Goal: Task Accomplishment & Management: Manage account settings

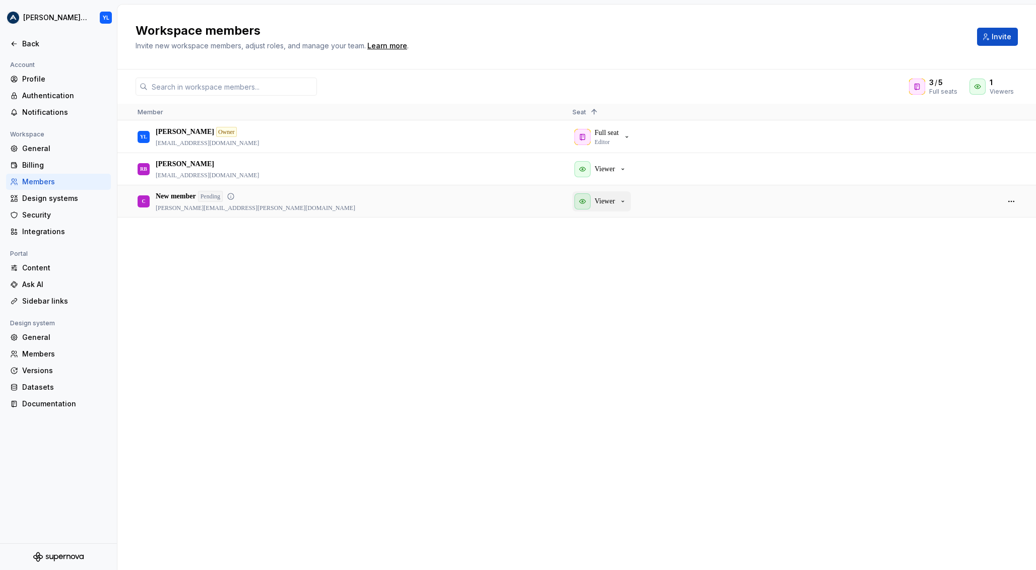
click at [622, 201] on icon "button" at bounding box center [623, 201] width 8 height 8
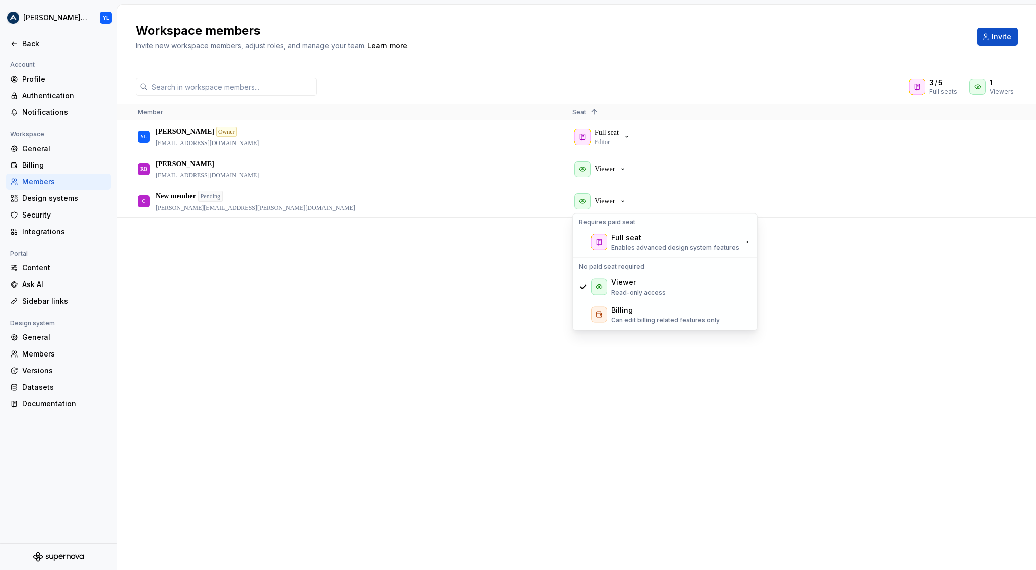
click at [511, 255] on div "YL [PERSON_NAME] Owner [PERSON_NAME][EMAIL_ADDRESS][DOMAIN_NAME] Full seat Edit…" at bounding box center [576, 345] width 918 height 449
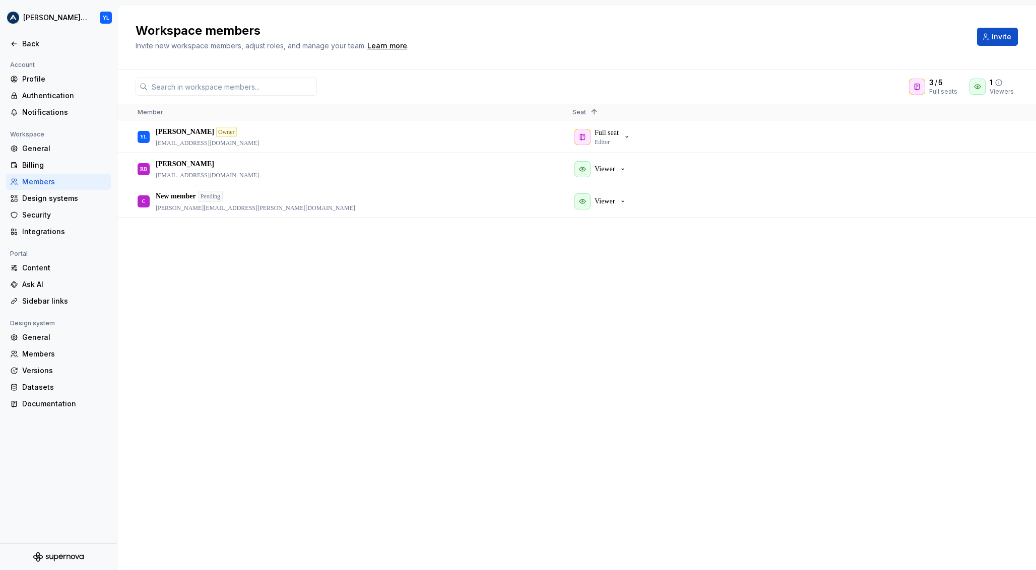
click at [1001, 83] on icon at bounding box center [998, 83] width 8 height 8
click at [952, 82] on icon at bounding box center [949, 83] width 8 height 8
click at [104, 17] on html "[PERSON_NAME] Design System YL Back Account Profile Authentication Notification…" at bounding box center [518, 285] width 1036 height 570
click at [57, 19] on html "[PERSON_NAME] Design System YL Back Account Profile Authentication Notification…" at bounding box center [518, 285] width 1036 height 570
click at [75, 18] on html "[PERSON_NAME] Design System YL Back Account Profile Authentication Notification…" at bounding box center [518, 285] width 1036 height 570
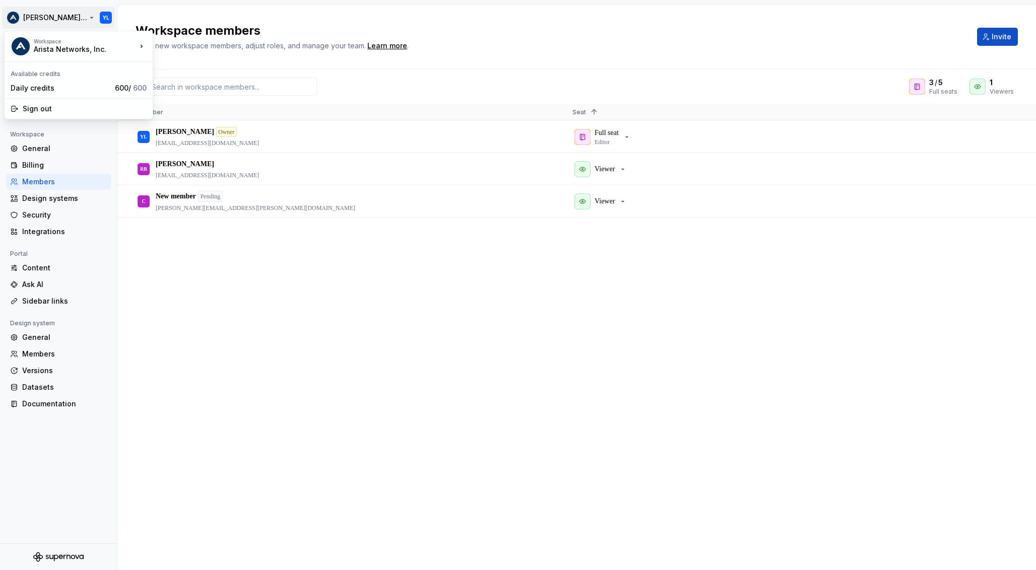
click at [336, 65] on html "[PERSON_NAME] Design System YL Back Account Profile Authentication Notification…" at bounding box center [518, 285] width 1036 height 570
click at [45, 79] on div "Profile" at bounding box center [64, 79] width 85 height 10
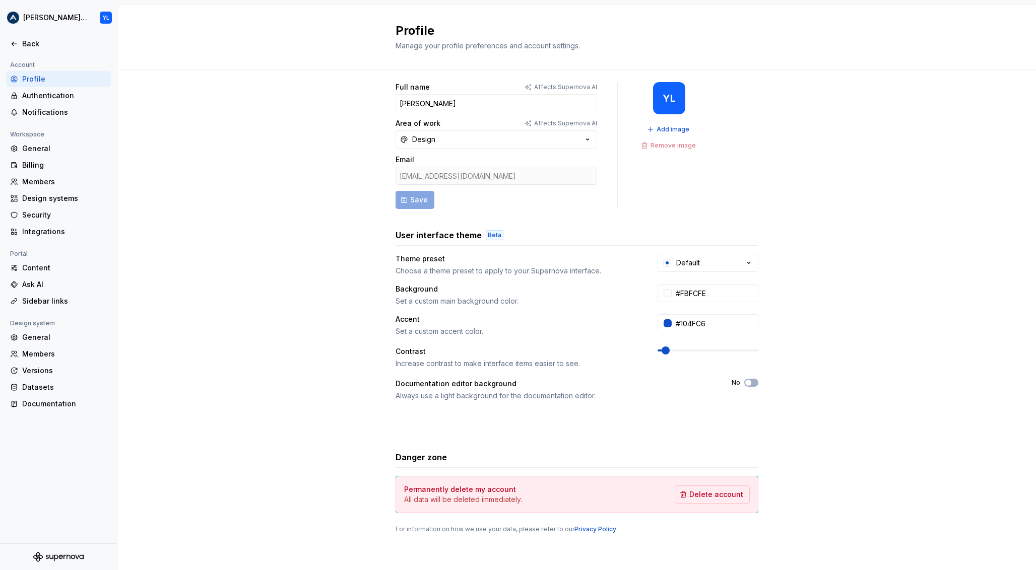
scroll to position [7, 0]
click at [707, 318] on input "#104FC6" at bounding box center [715, 322] width 87 height 18
click at [710, 320] on input "#104FC6" at bounding box center [715, 322] width 87 height 18
click at [711, 320] on input "#104FC6" at bounding box center [715, 322] width 87 height 18
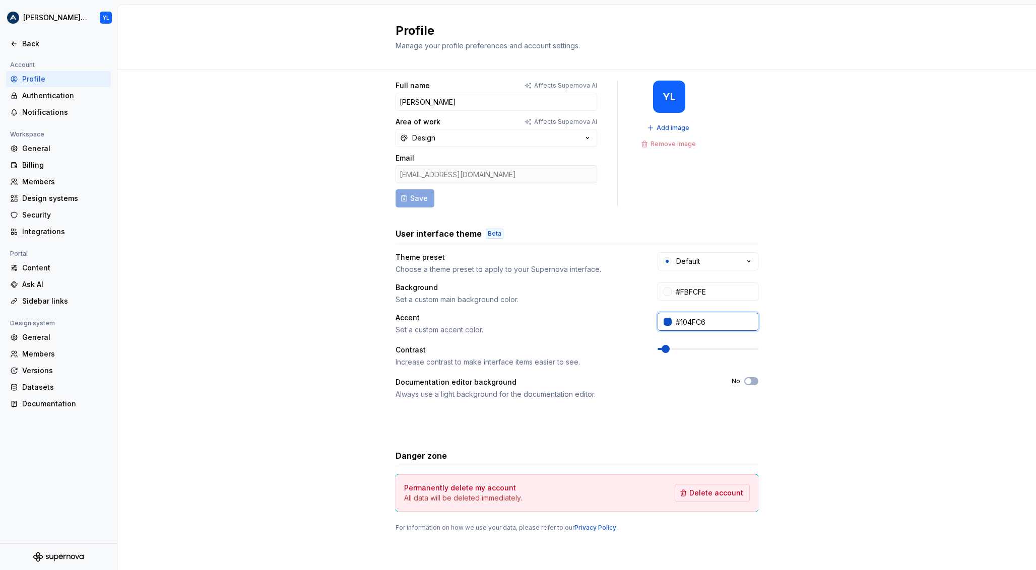
click at [711, 320] on input "#104FC6" at bounding box center [715, 322] width 87 height 18
paste input "973E9"
type input "#1973E9"
click at [832, 317] on div "Full name Affects Supernova AI Yevhen Lieskov Area of work Affects Supernova AI…" at bounding box center [576, 316] width 918 height 508
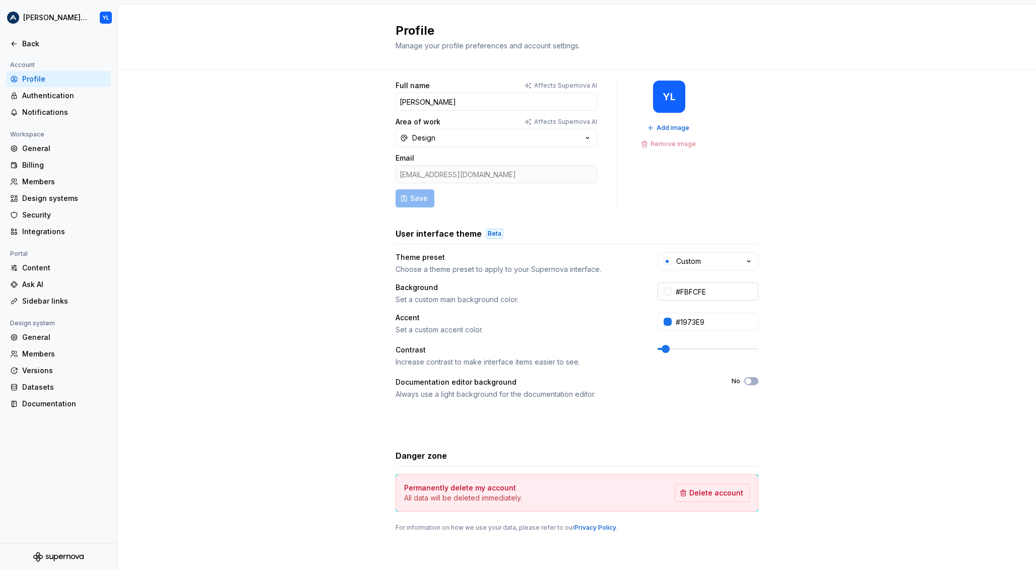
click at [712, 289] on input "#FBFCFE" at bounding box center [715, 292] width 87 height 18
paste input "F4F6F7"
type input "#F4F6F7"
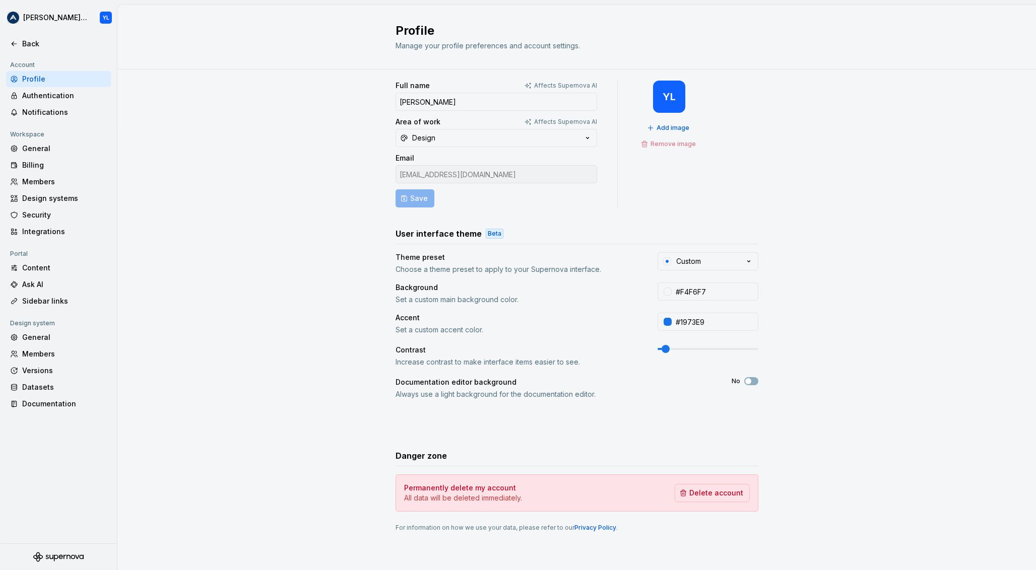
click at [633, 210] on div "Full name Affects Supernova AI Yevhen Lieskov Area of work Affects Supernova AI…" at bounding box center [576, 306] width 363 height 451
click at [704, 292] on input "#F4F6F7" at bounding box center [715, 292] width 87 height 18
click at [663, 293] on div at bounding box center [667, 292] width 8 height 8
drag, startPoint x: 740, startPoint y: 369, endPoint x: 745, endPoint y: 369, distance: 5.5
click at [745, 369] on div "******* hex" at bounding box center [703, 379] width 91 height 62
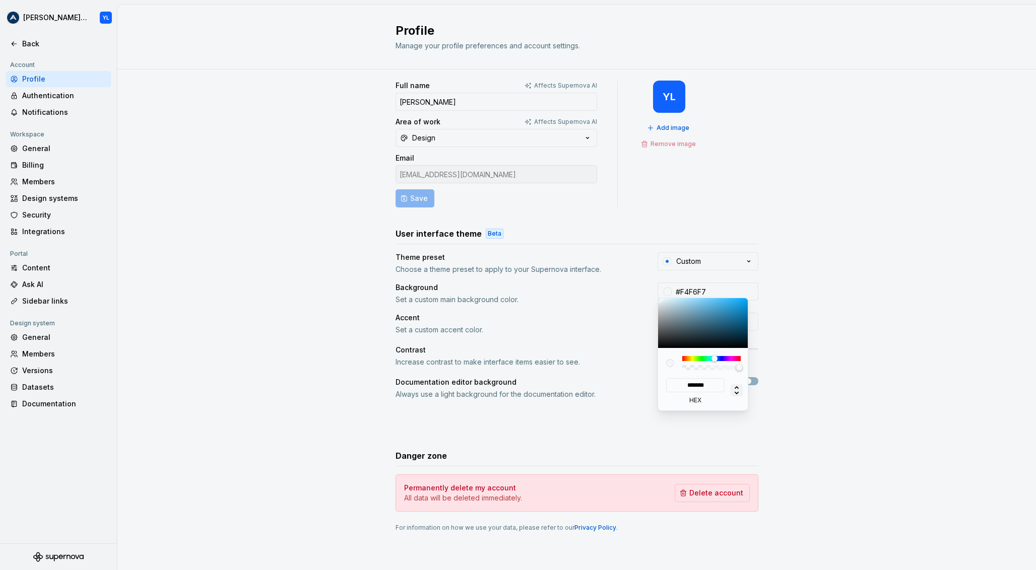
click at [737, 390] on icon at bounding box center [737, 390] width 12 height 12
type input "***"
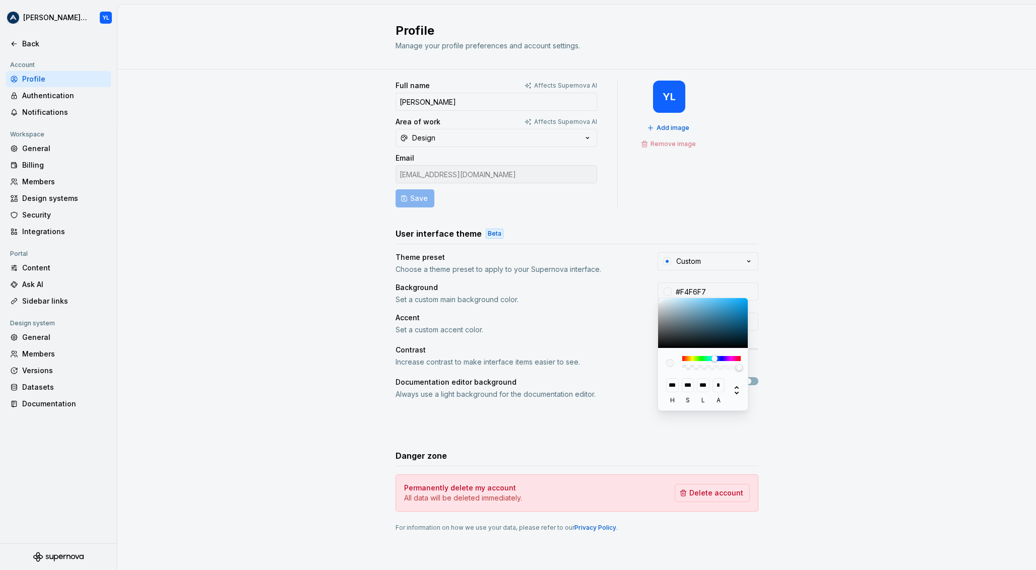
click at [812, 308] on html "[PERSON_NAME] Design System YL Back Account Profile Authentication Notification…" at bounding box center [518, 285] width 1036 height 570
click at [705, 292] on html "[PERSON_NAME] Design System YL Back Account Profile Authentication Notification…" at bounding box center [518, 285] width 1036 height 570
click at [716, 263] on button "Custom" at bounding box center [707, 261] width 101 height 18
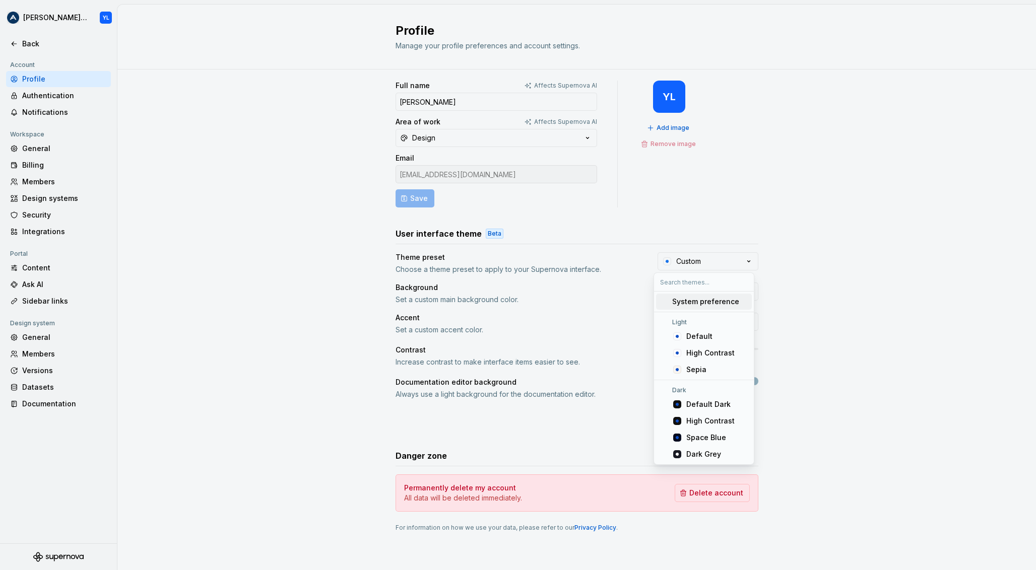
click at [789, 256] on div "Full name Affects Supernova AI Yevhen Lieskov Area of work Affects Supernova AI…" at bounding box center [576, 316] width 918 height 508
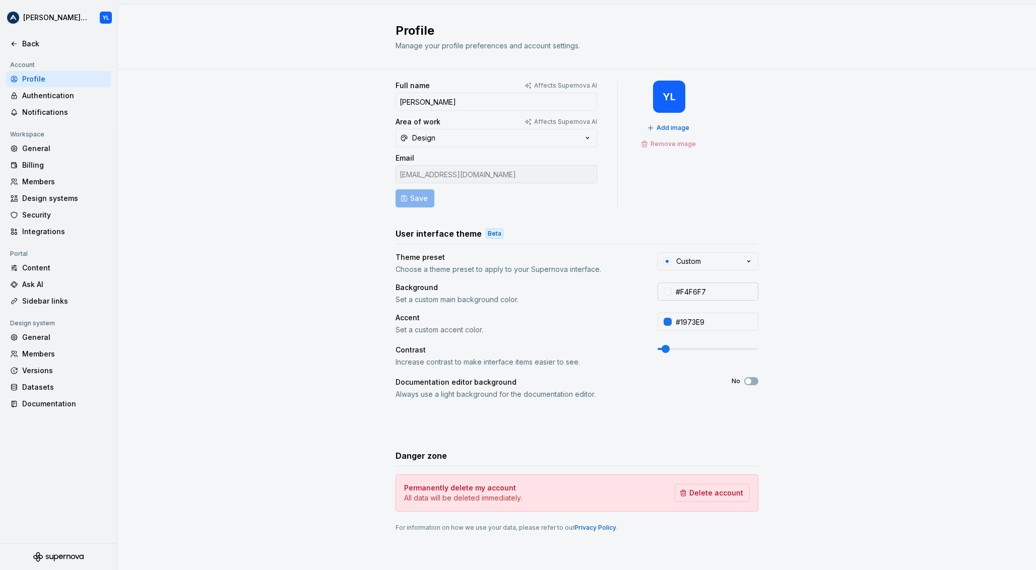
click at [718, 289] on input "#F4F6F7" at bounding box center [715, 292] width 87 height 18
type input "#FFFFFF"
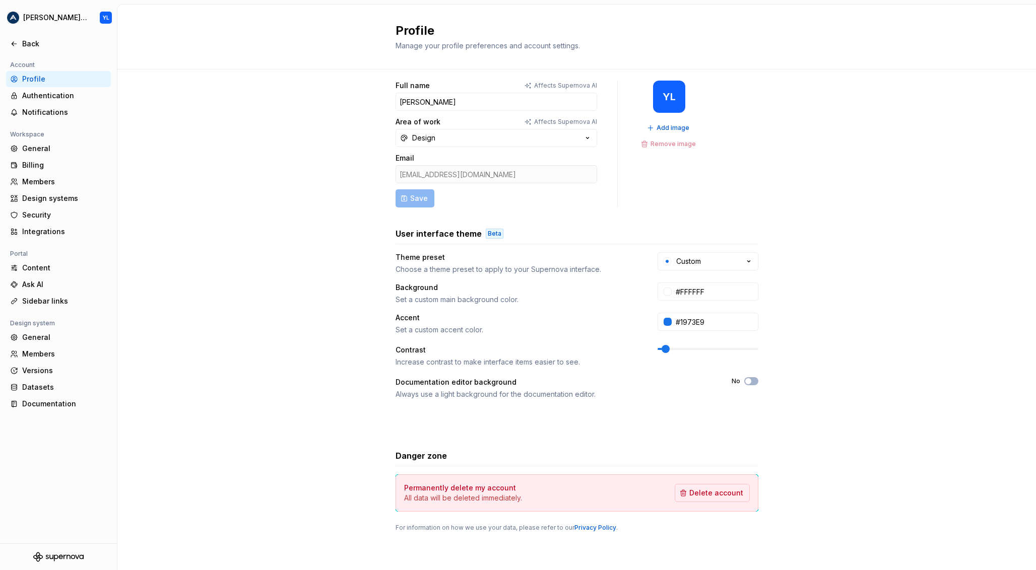
click at [825, 292] on div "Full name Affects Supernova AI Yevhen Lieskov Area of work Affects Supernova AI…" at bounding box center [576, 316] width 918 height 508
click at [34, 43] on div "Back" at bounding box center [64, 44] width 85 height 10
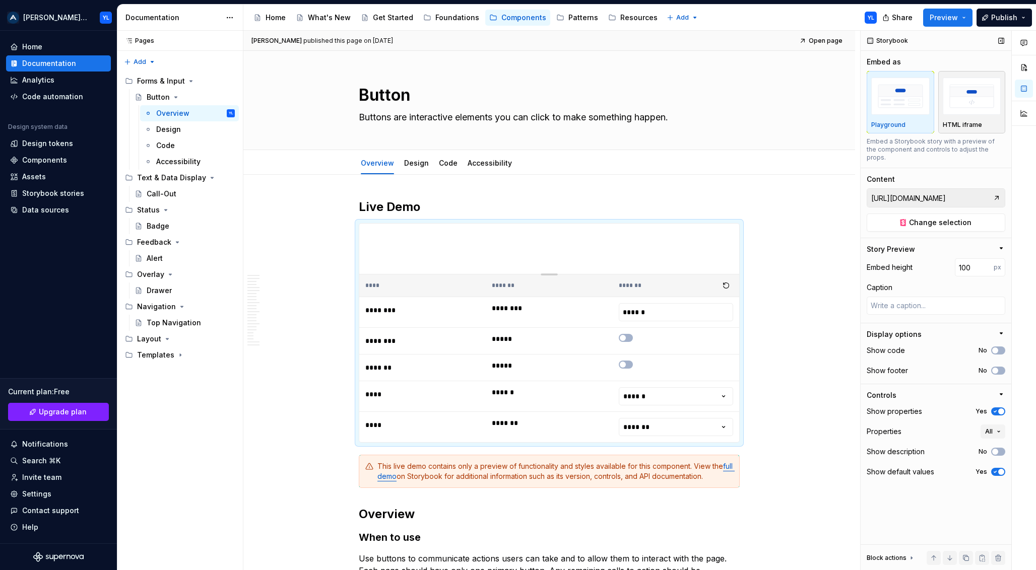
click at [978, 96] on img "button" at bounding box center [972, 96] width 58 height 37
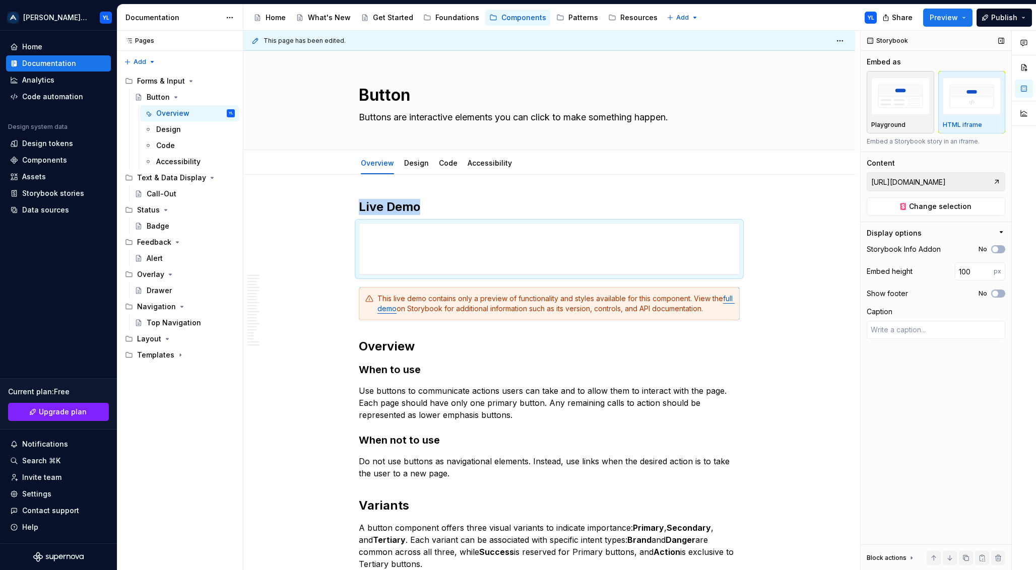
click at [913, 99] on img "button" at bounding box center [900, 96] width 58 height 37
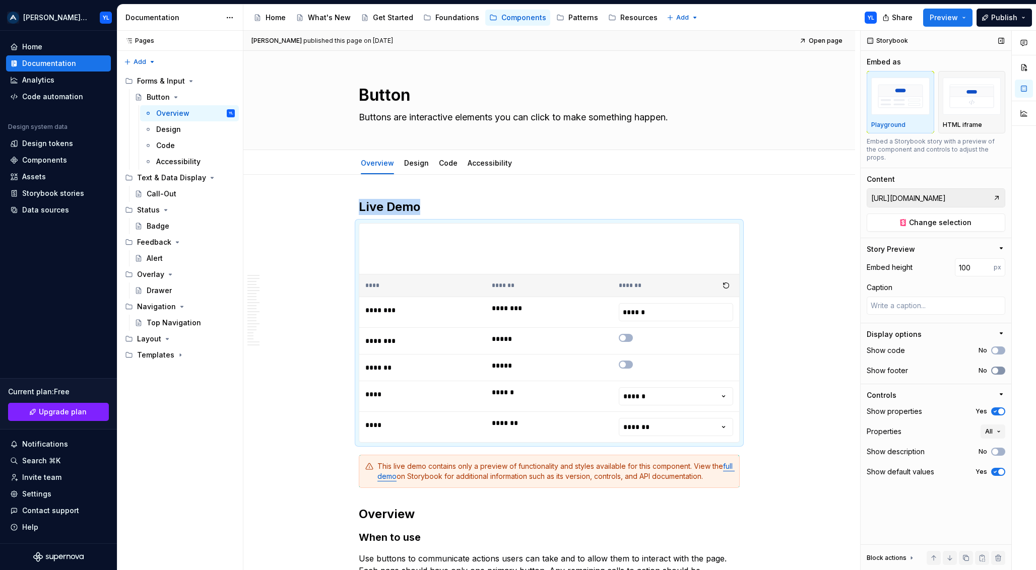
click at [1000, 367] on button "No" at bounding box center [998, 371] width 14 height 8
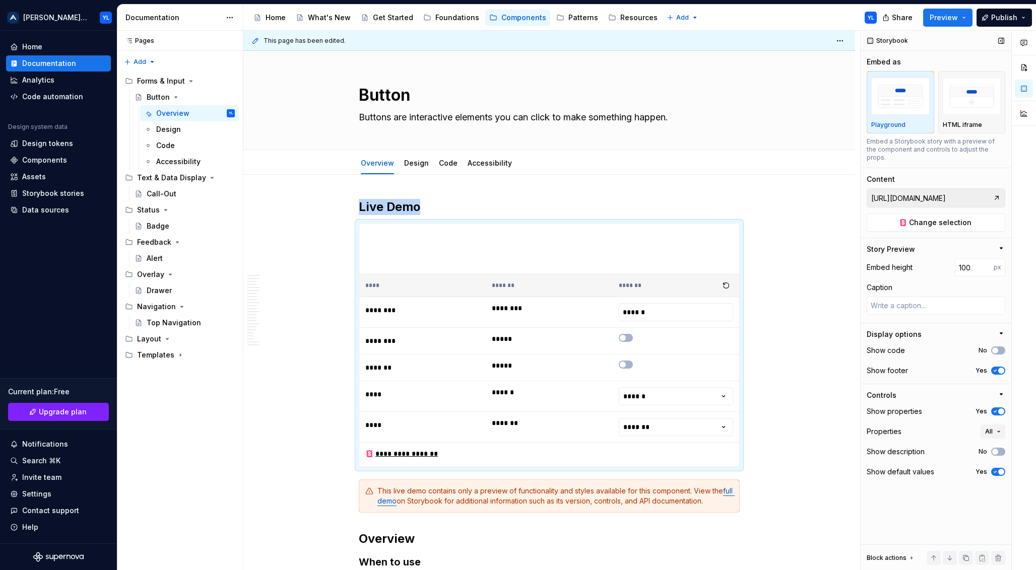
click at [1000, 368] on span "button" at bounding box center [1001, 371] width 6 height 6
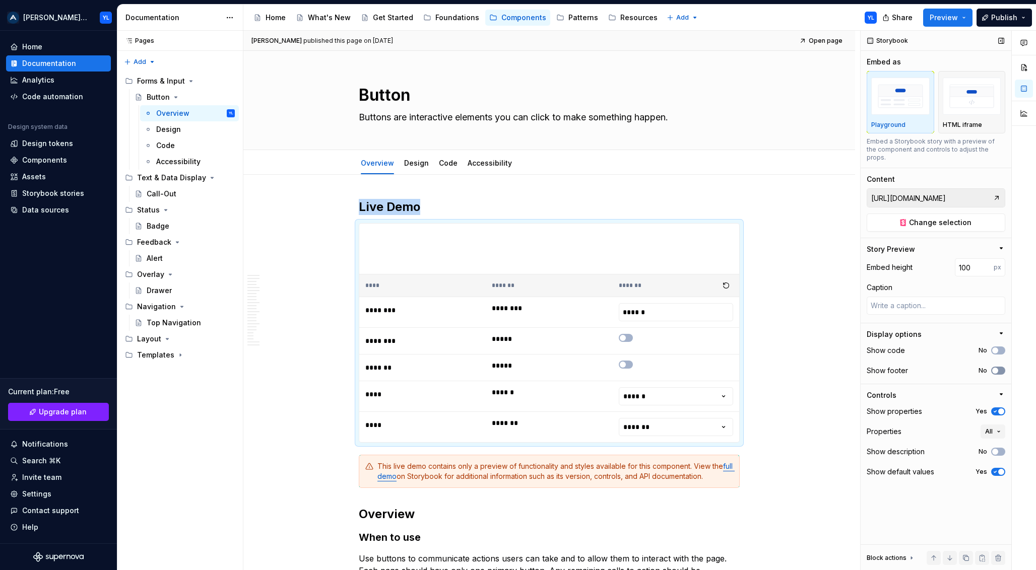
click at [998, 368] on span "button" at bounding box center [995, 371] width 6 height 6
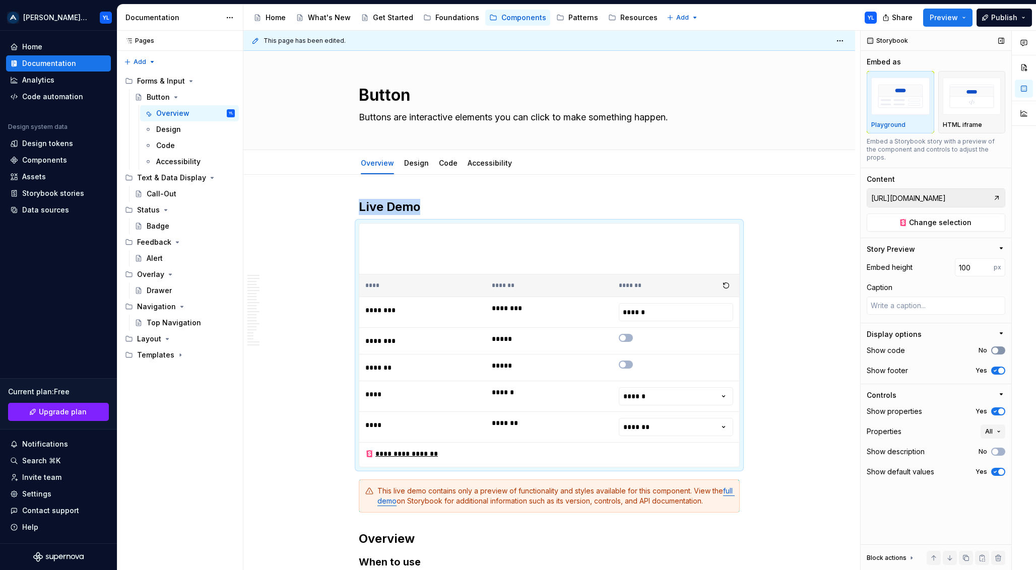
click at [998, 348] on icon "button" at bounding box center [995, 351] width 8 height 6
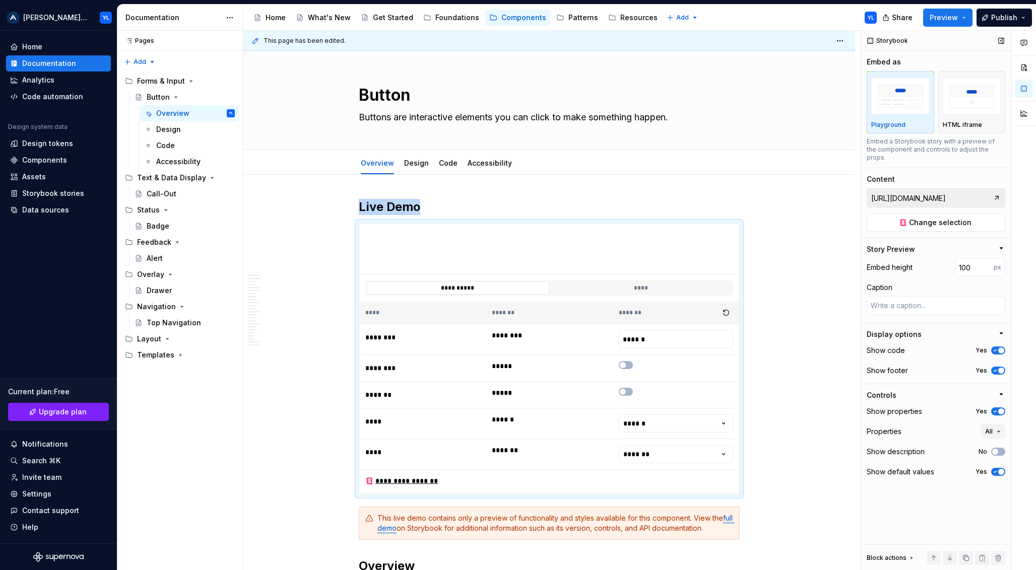
click at [998, 348] on icon "button" at bounding box center [995, 351] width 8 height 6
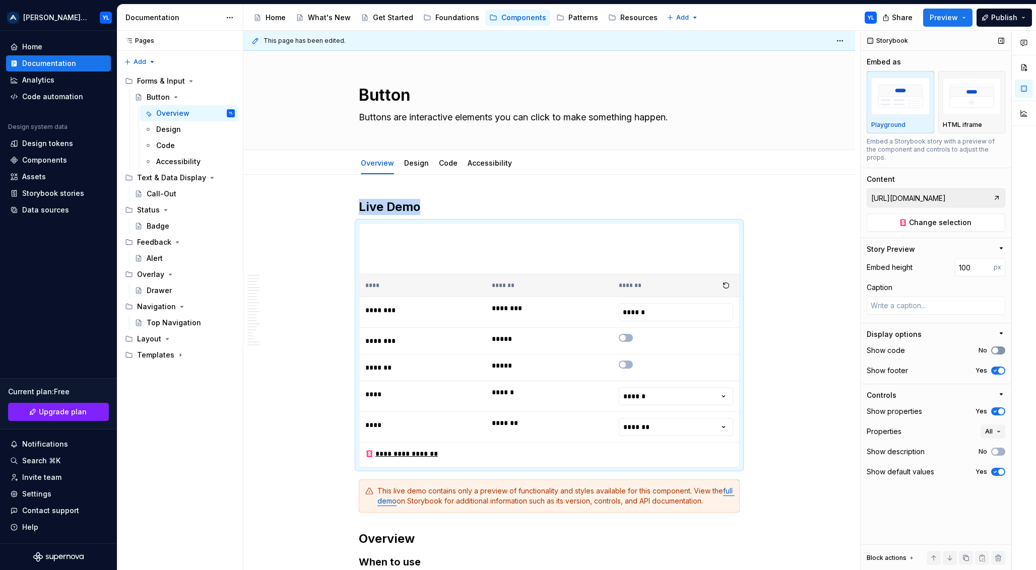
click at [998, 348] on icon "button" at bounding box center [995, 351] width 8 height 6
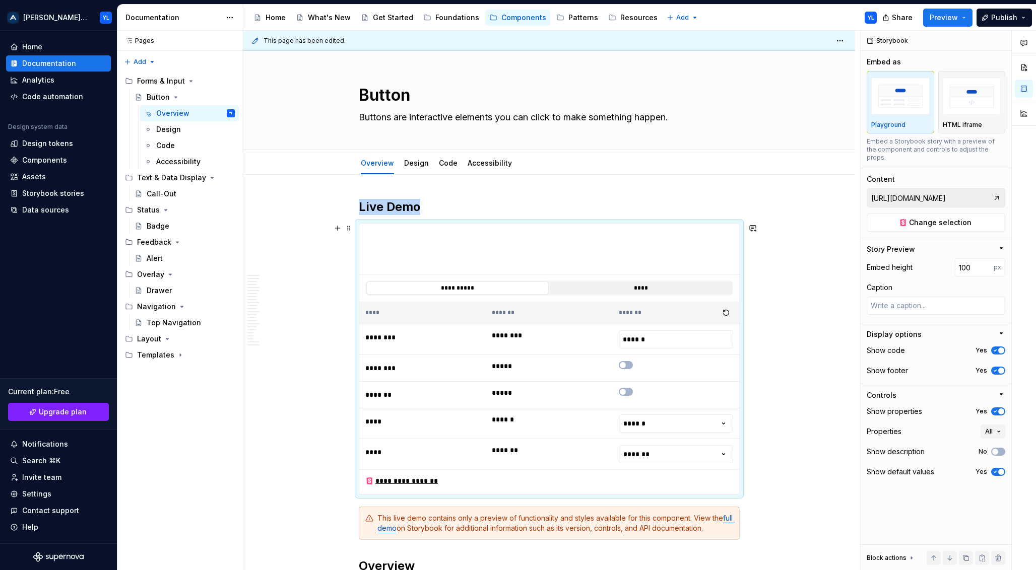
click at [648, 291] on button "****" at bounding box center [641, 288] width 182 height 13
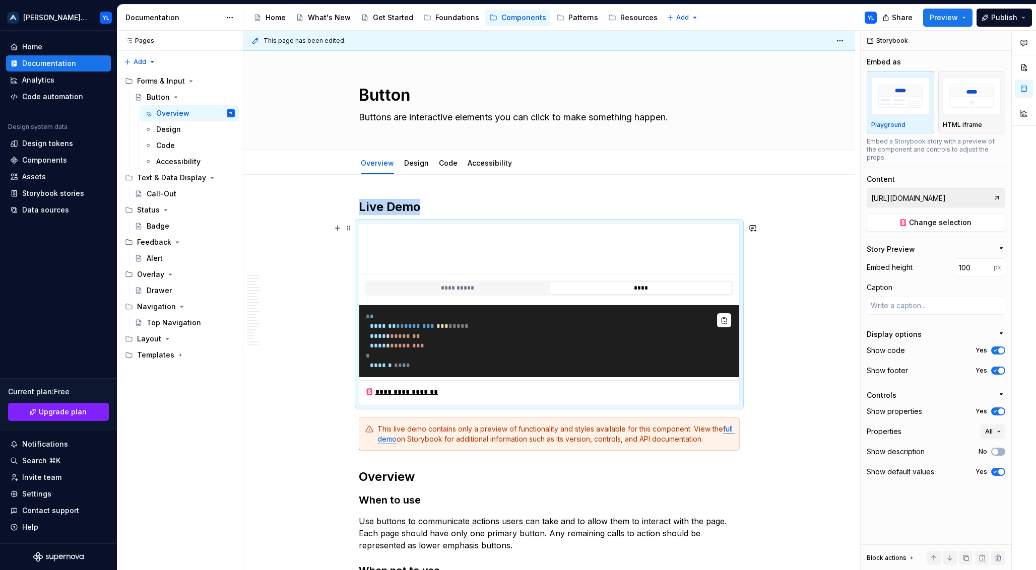
click at [545, 320] on pre "* * ******* * * ******** *** * * * * * **** * * ****** * **** * * ******* * * *…" at bounding box center [549, 341] width 380 height 72
click at [472, 289] on button "**********" at bounding box center [457, 288] width 182 height 13
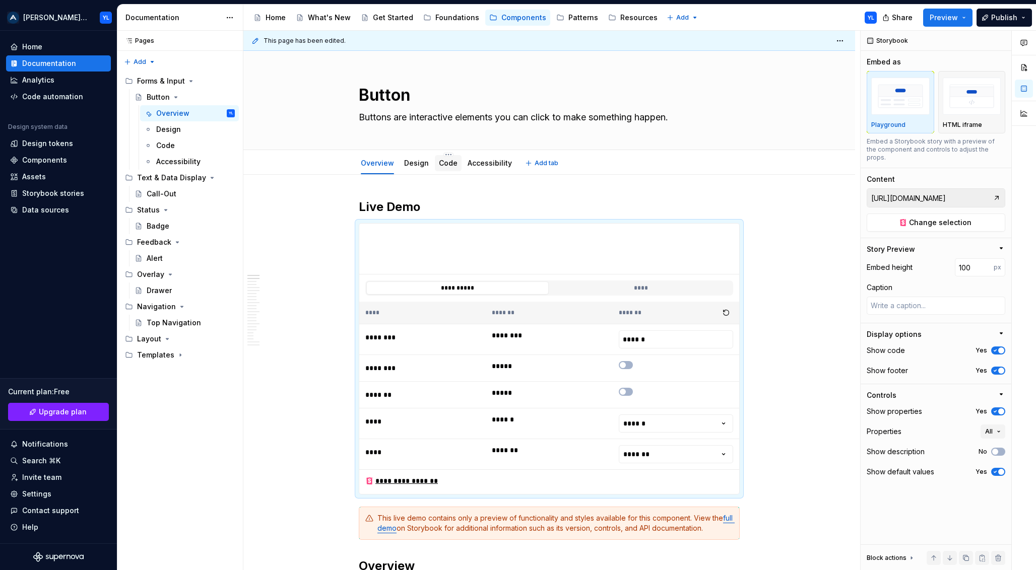
click at [448, 165] on link "Code" at bounding box center [448, 163] width 19 height 9
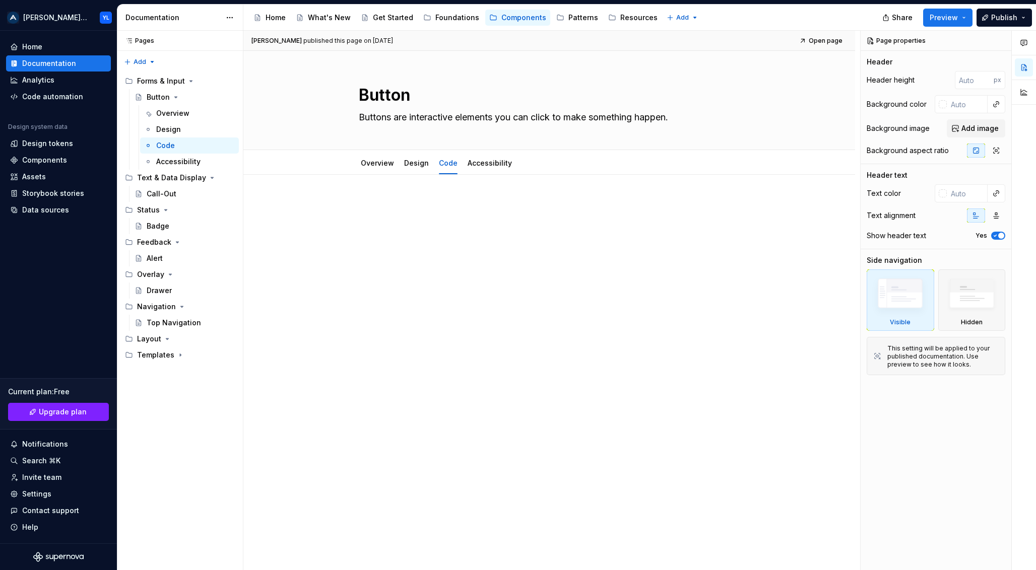
type textarea "*"
